Goal: Check status: Check status

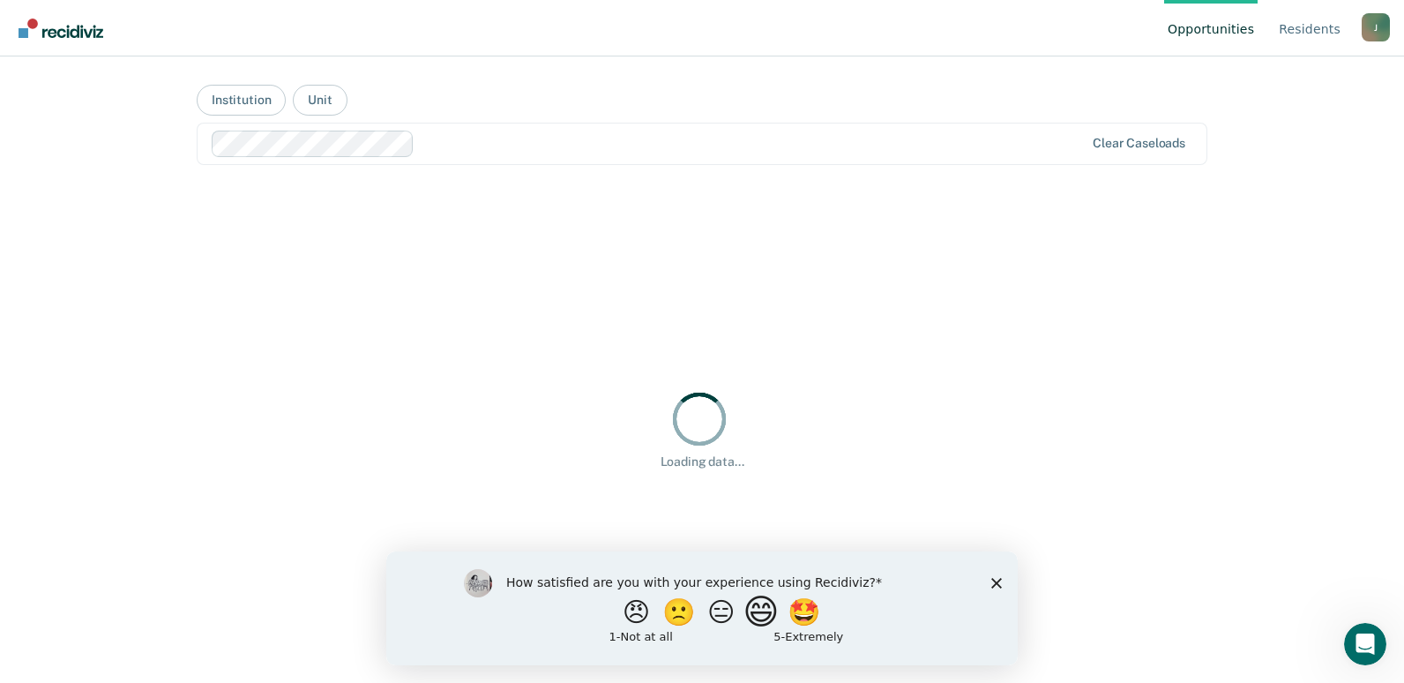
click at [767, 617] on button "😄" at bounding box center [763, 611] width 41 height 35
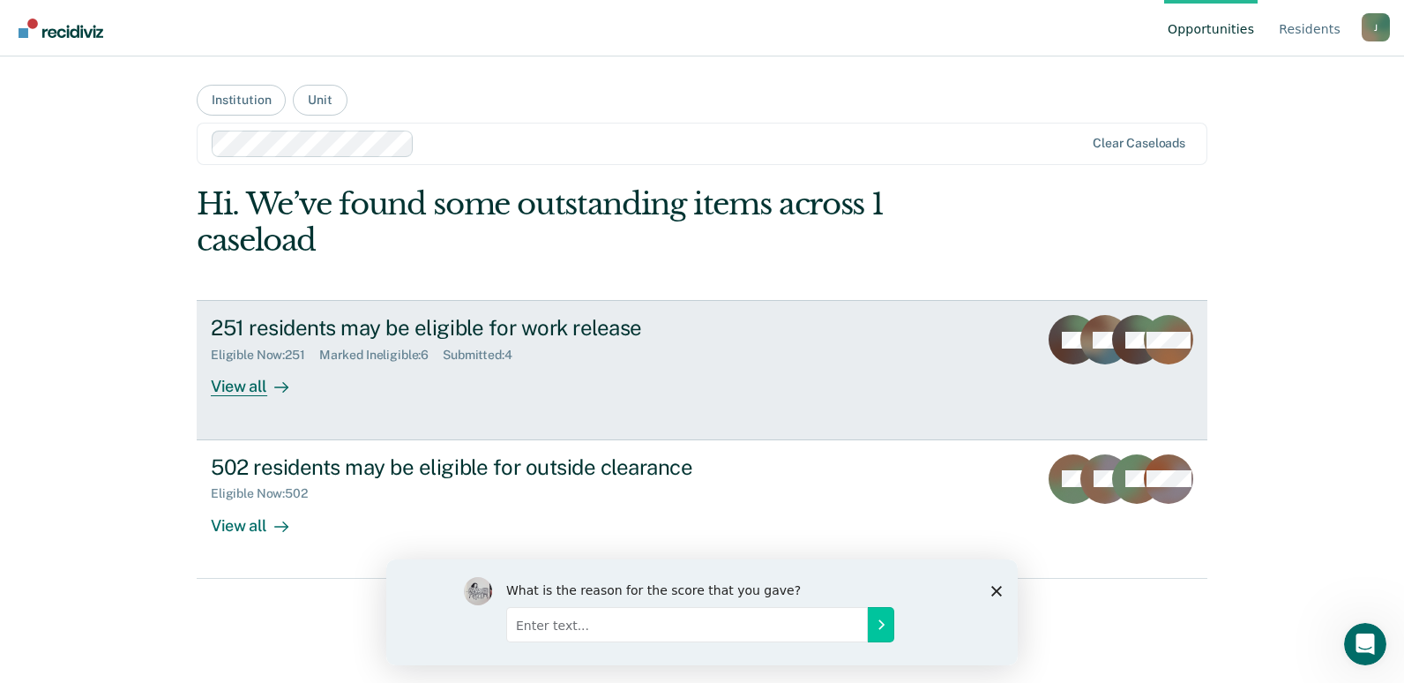
click at [418, 341] on div "Eligible Now : 251 Marked Ineligible : 6 Submitted : 4" at bounding box center [520, 351] width 619 height 22
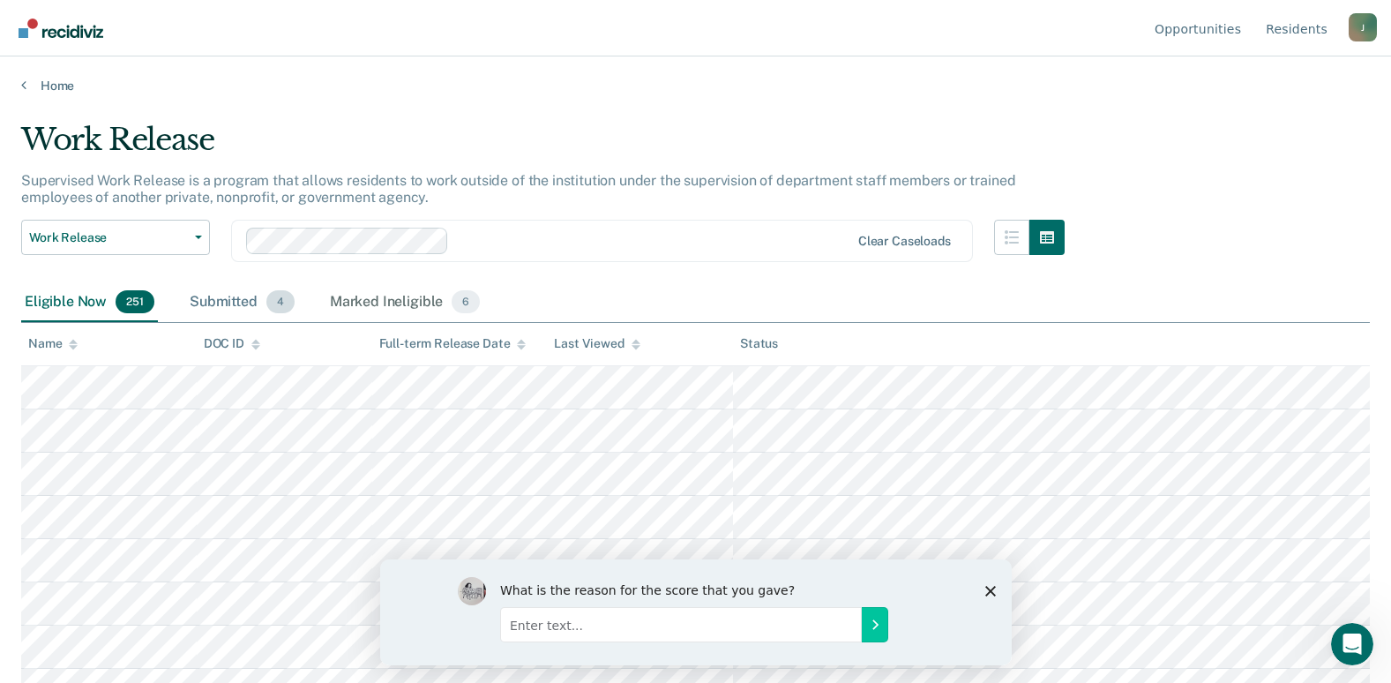
click at [213, 297] on div "Submitted 4" at bounding box center [242, 302] width 112 height 39
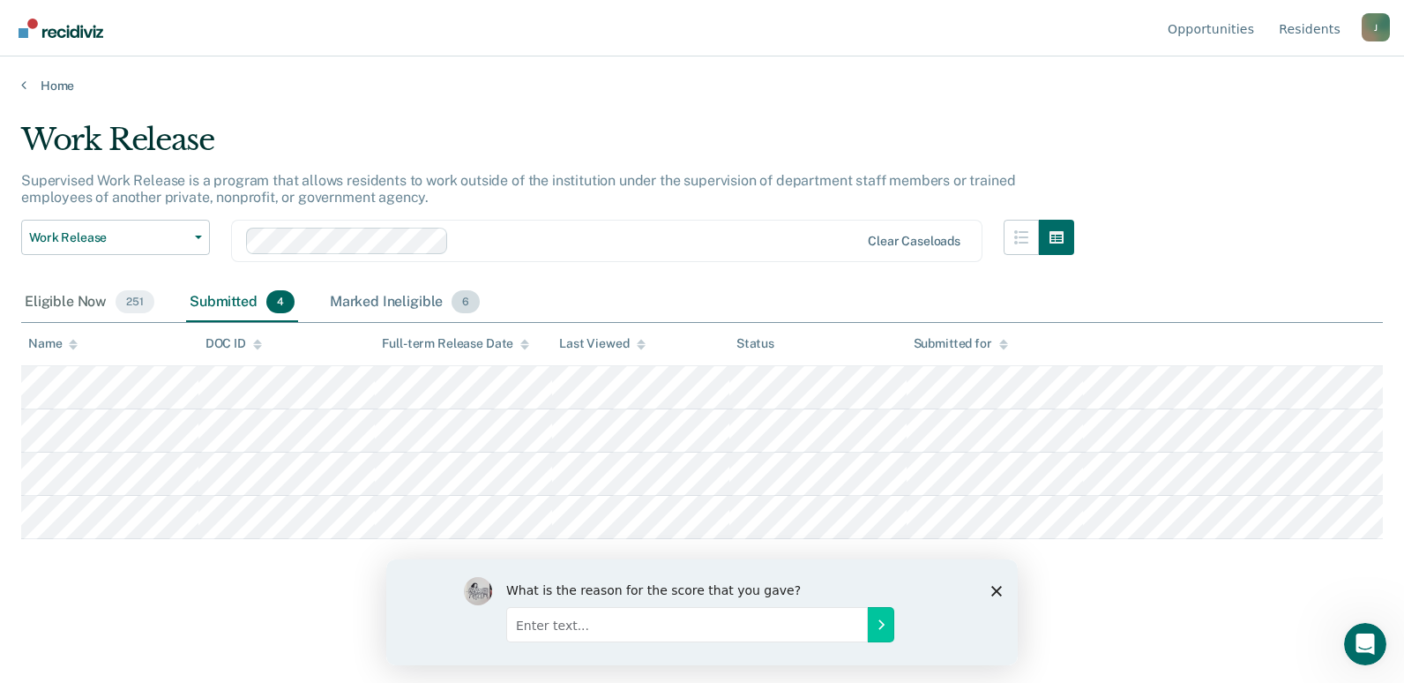
click at [333, 309] on div "Marked Ineligible 6" at bounding box center [405, 302] width 158 height 39
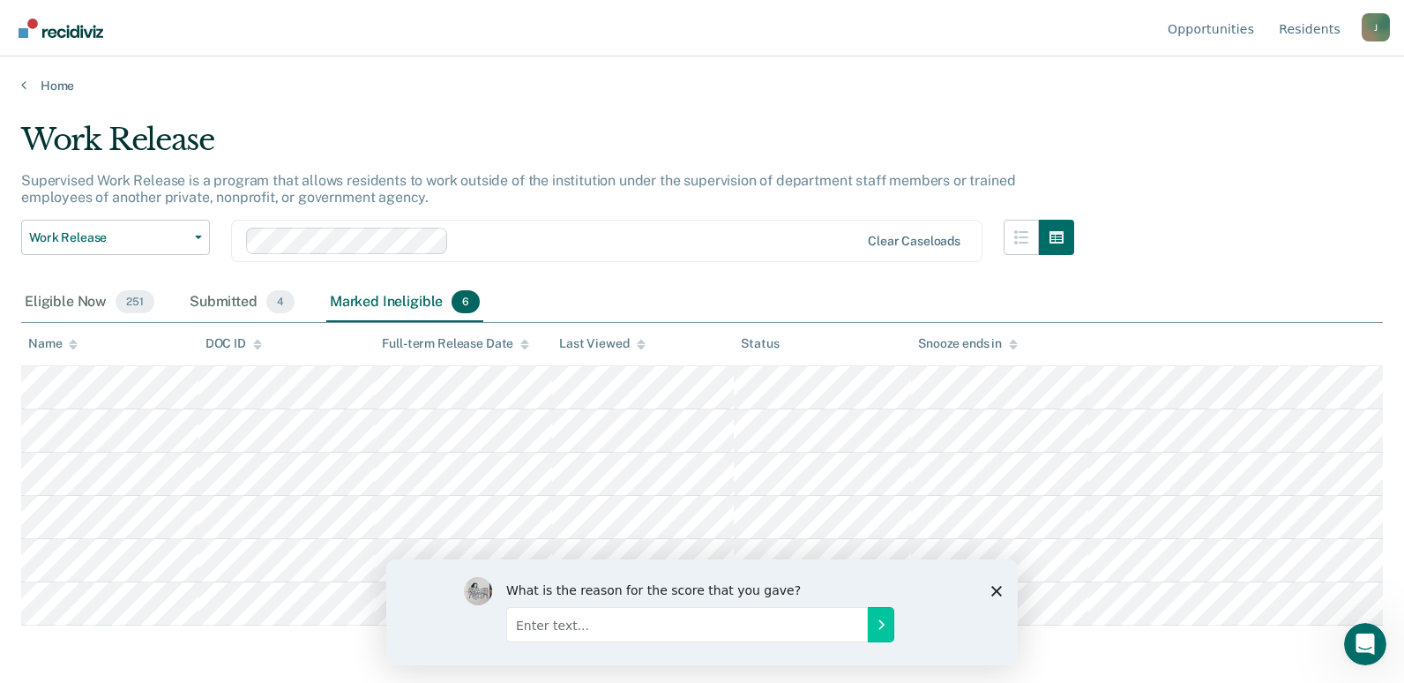
click at [996, 585] on icon "Close survey" at bounding box center [996, 590] width 11 height 11
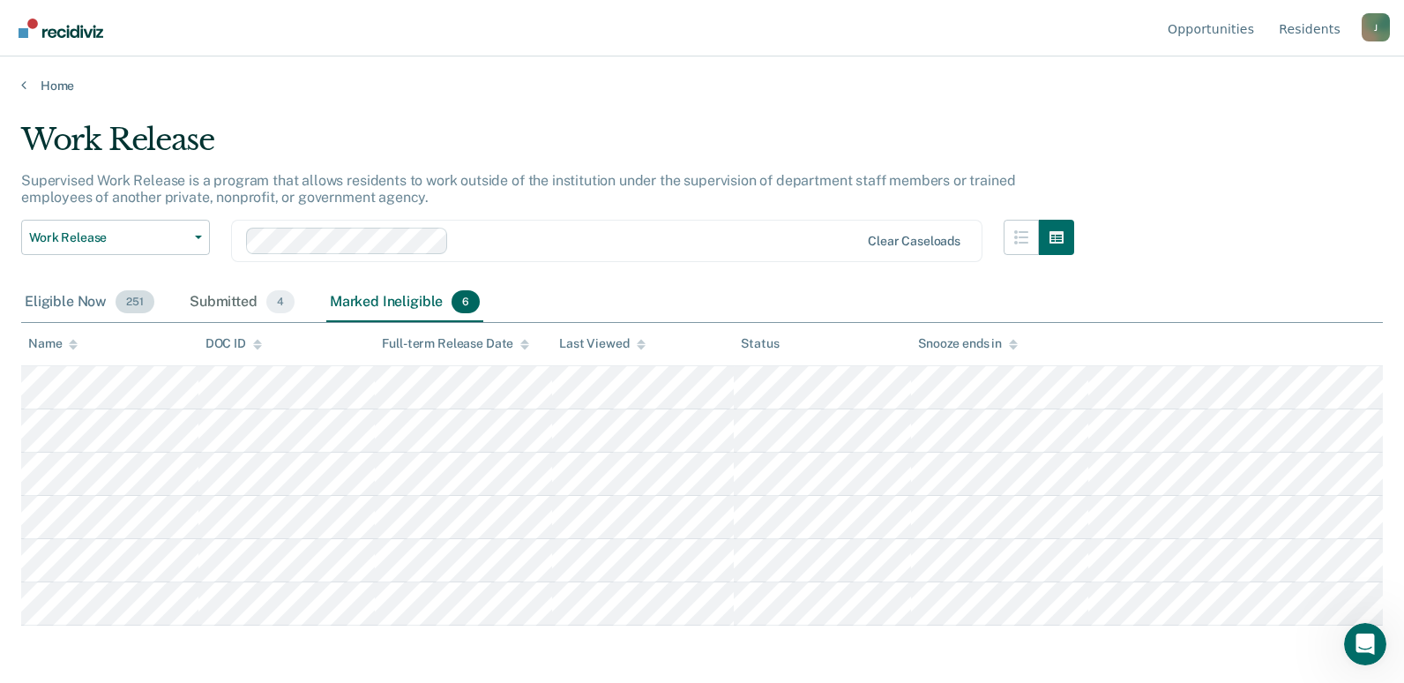
click at [91, 296] on div "Eligible Now 251" at bounding box center [89, 302] width 137 height 39
